Goal: Task Accomplishment & Management: Manage account settings

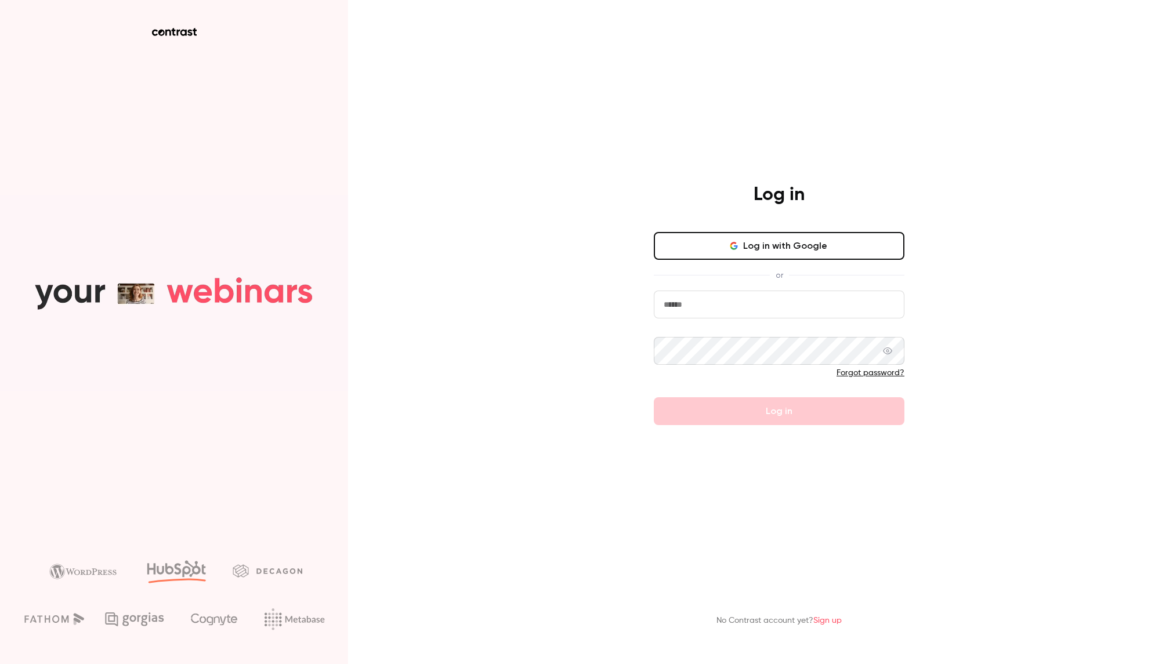
click at [758, 243] on button "Log in with Google" at bounding box center [779, 246] width 251 height 28
click at [727, 296] on input "email" at bounding box center [779, 305] width 251 height 28
type input "**********"
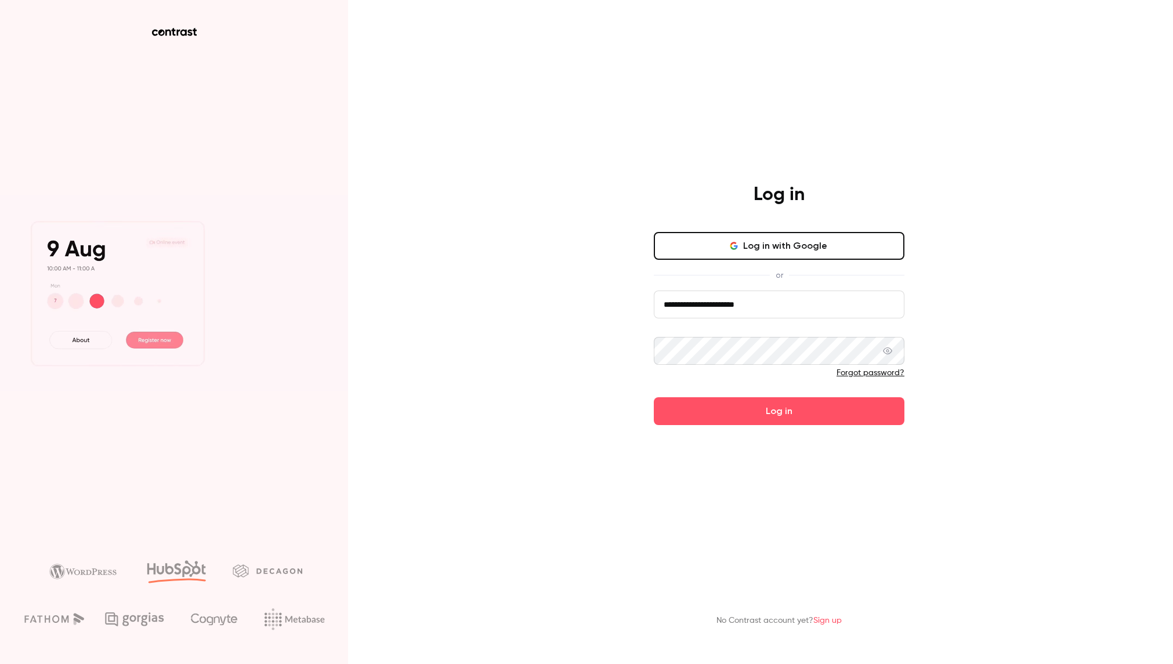
click at [654, 397] on button "Log in" at bounding box center [779, 411] width 251 height 28
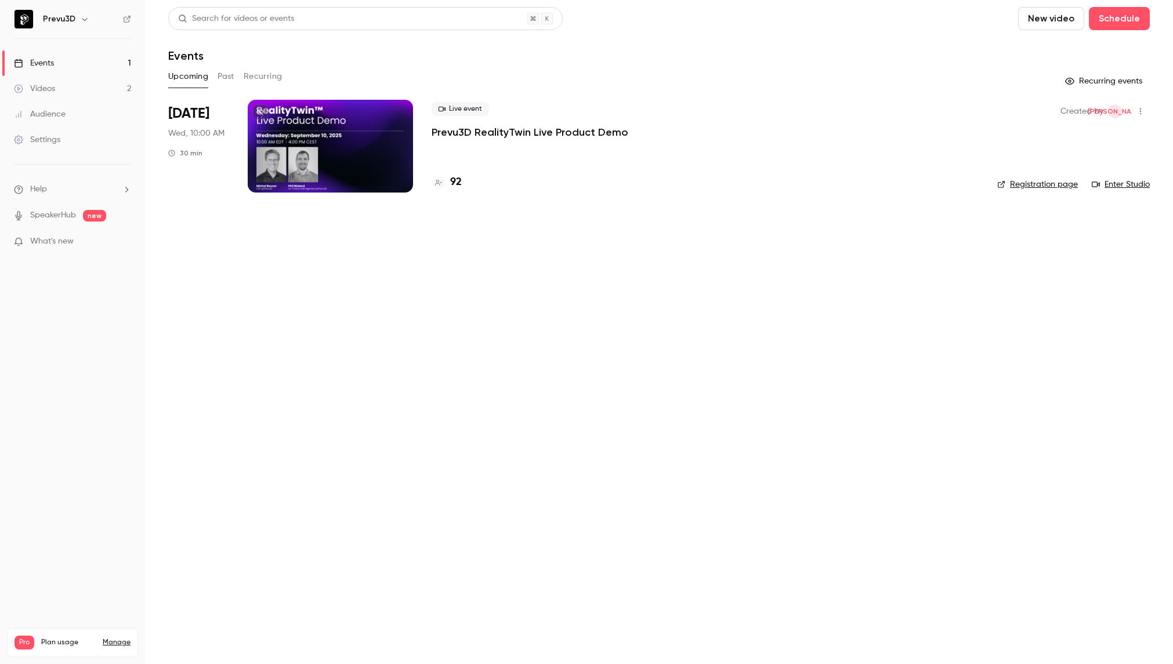
click at [259, 120] on div at bounding box center [330, 146] width 165 height 93
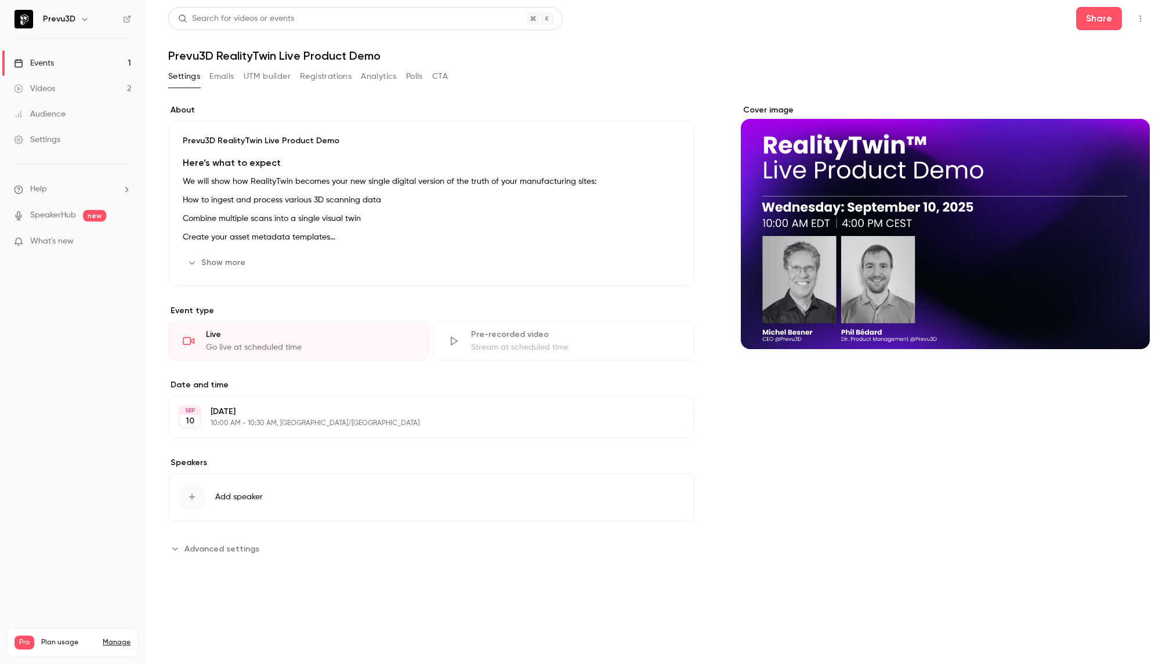
click at [330, 79] on button "Registrations" at bounding box center [326, 76] width 52 height 19
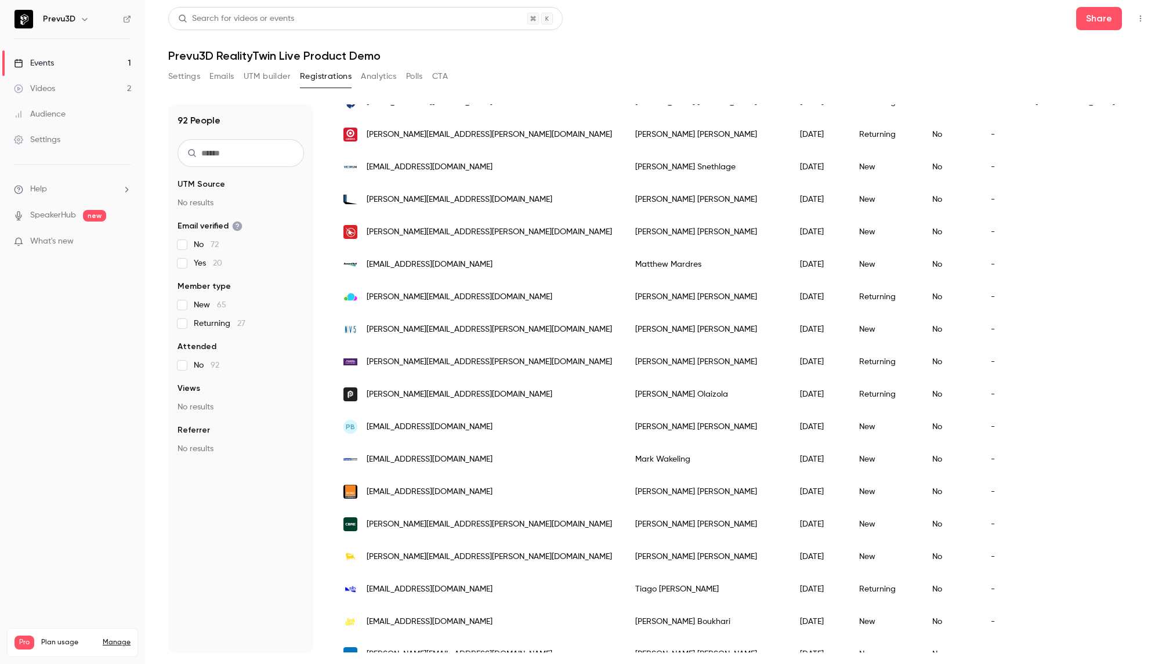
scroll to position [848, 0]
